Goal: Book appointment/travel/reservation

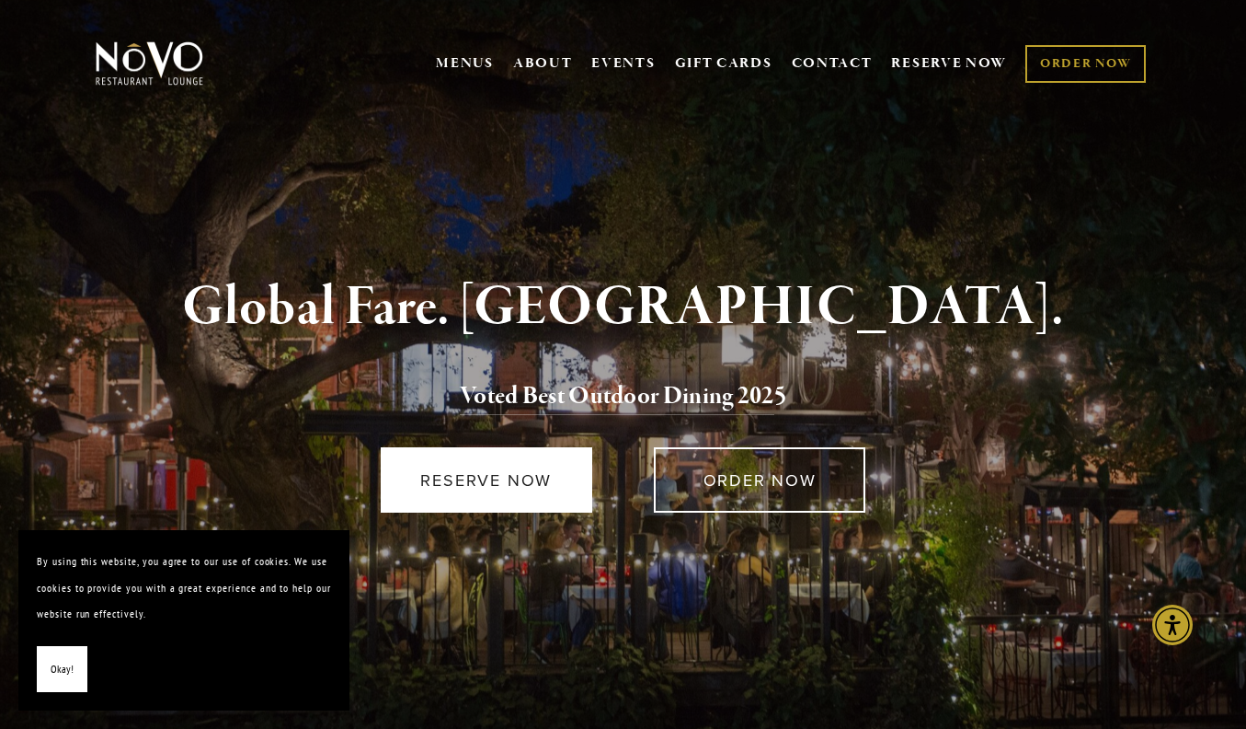
click at [469, 475] on link "RESERVE NOW" at bounding box center [487, 479] width 212 height 65
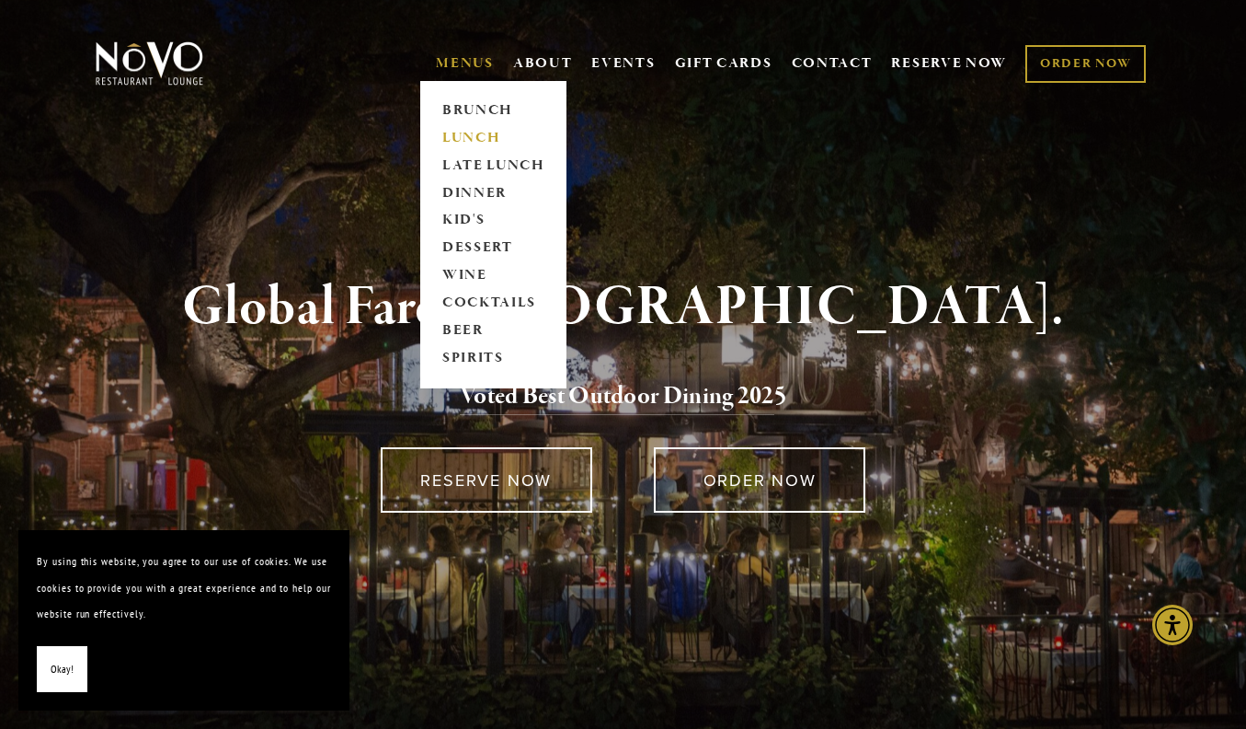
click at [454, 138] on link "LUNCH" at bounding box center [493, 138] width 115 height 28
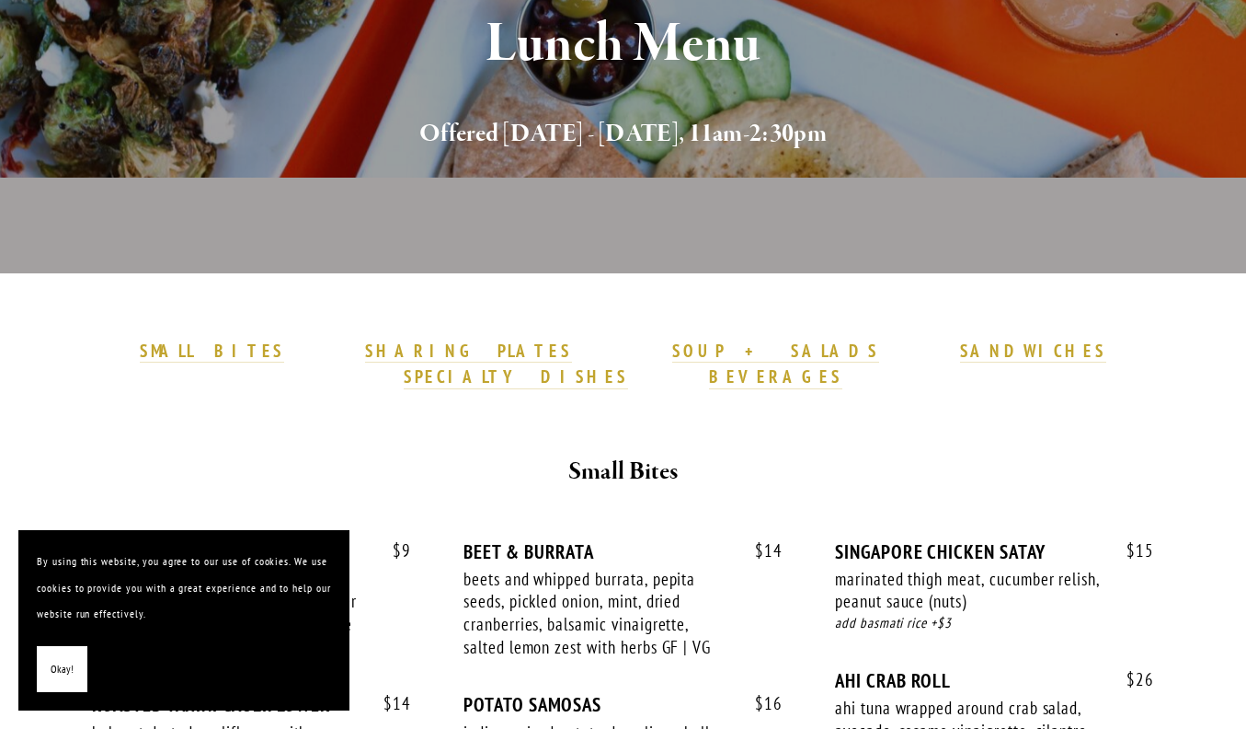
scroll to position [390, 0]
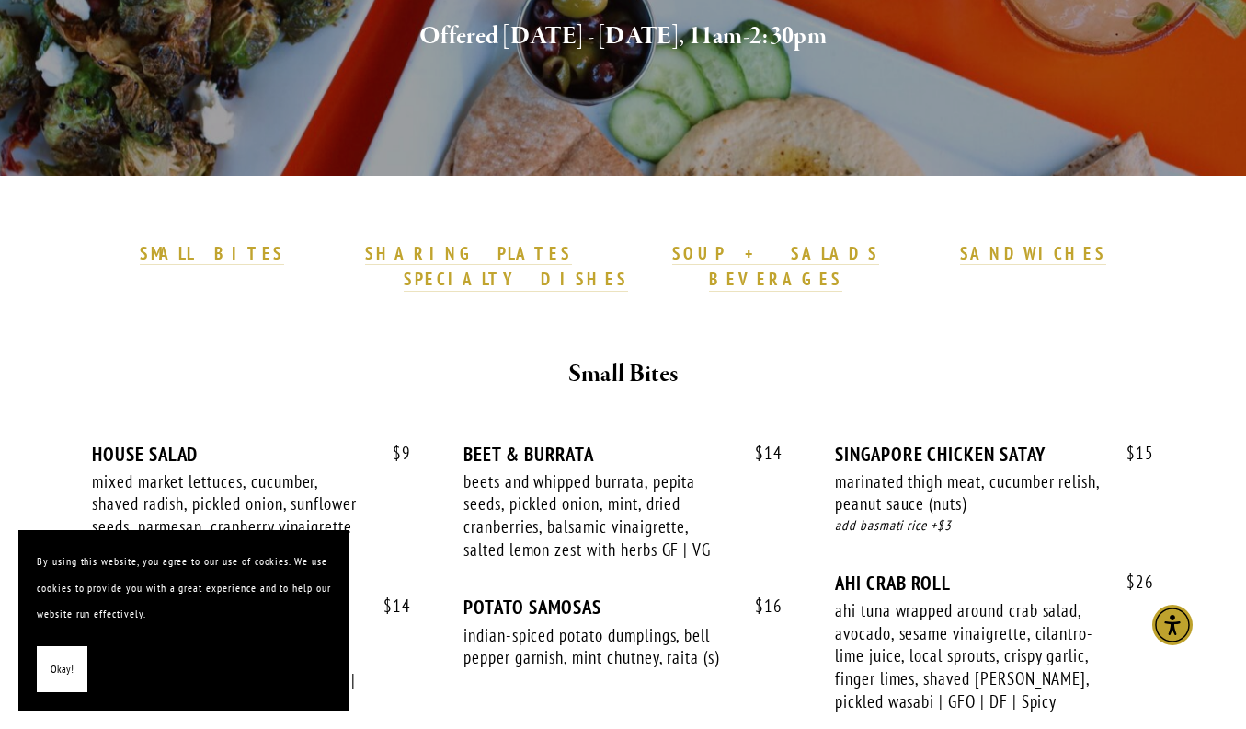
click at [63, 661] on span "Okay!" at bounding box center [62, 669] width 23 height 27
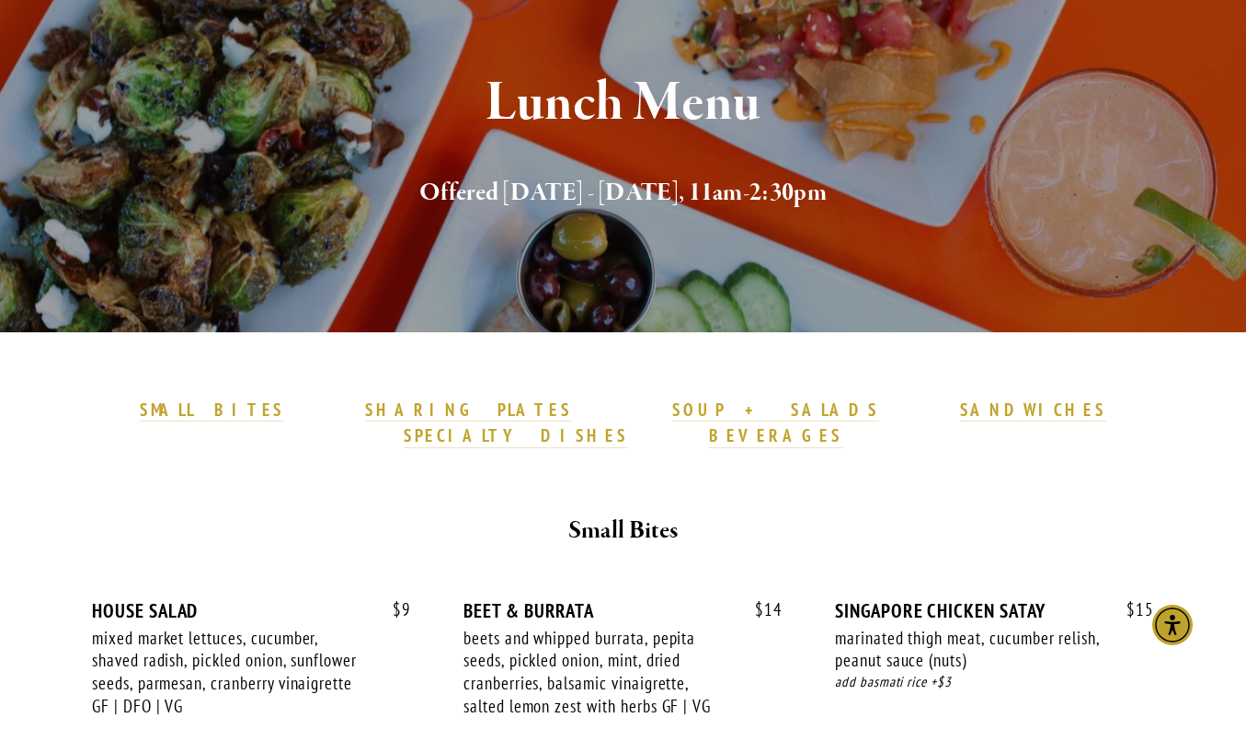
scroll to position [0, 0]
